Goal: Task Accomplishment & Management: Manage account settings

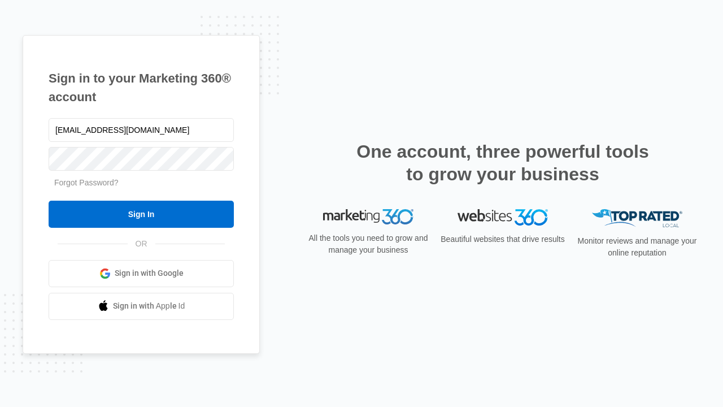
type input "dankie614@gmail.com"
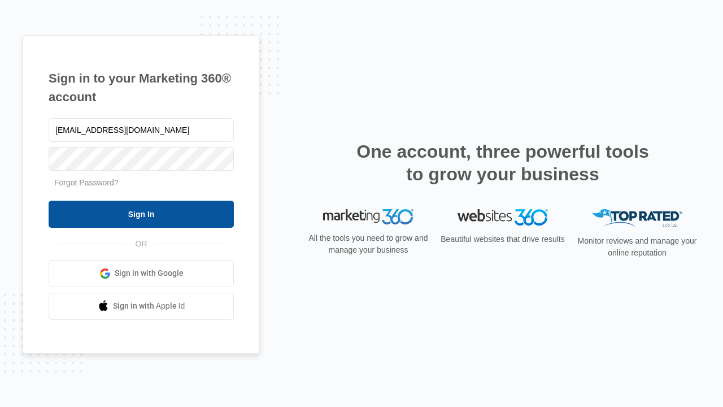
click at [141, 214] on input "Sign In" at bounding box center [141, 214] width 185 height 27
